Goal: Navigation & Orientation: Go to known website

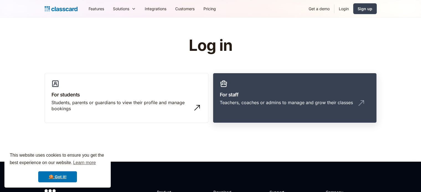
click at [242, 88] on link "For staff Teachers, coaches or admins to manage and grow their classes" at bounding box center [295, 98] width 164 height 50
click at [249, 97] on h3 "For staff" at bounding box center [295, 94] width 150 height 7
